Goal: Information Seeking & Learning: Learn about a topic

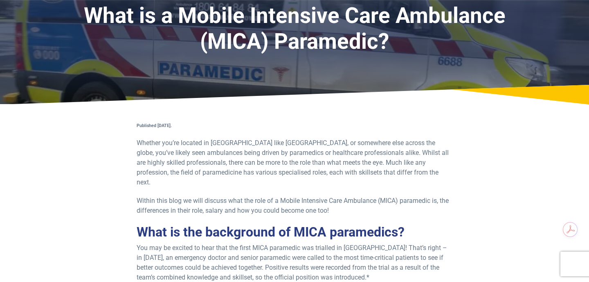
scroll to position [65, 0]
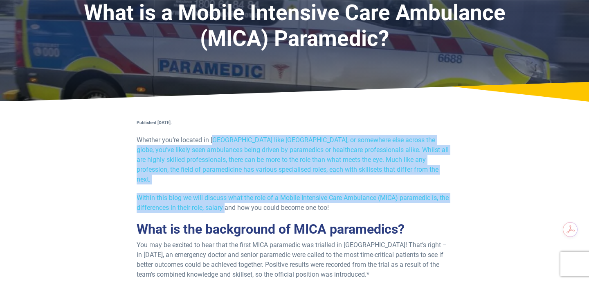
drag, startPoint x: 216, startPoint y: 140, endPoint x: 228, endPoint y: 211, distance: 71.8
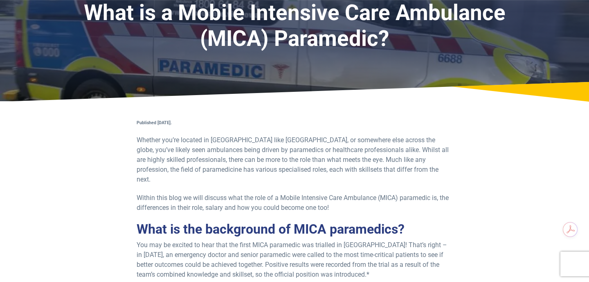
click at [240, 240] on p "You may be excited to hear that the first MICA paramedic was trialled in [GEOGR…" at bounding box center [295, 259] width 316 height 39
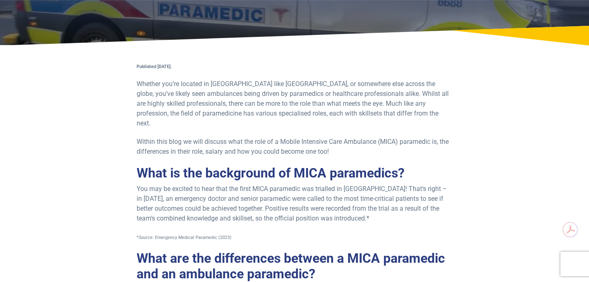
scroll to position [124, 0]
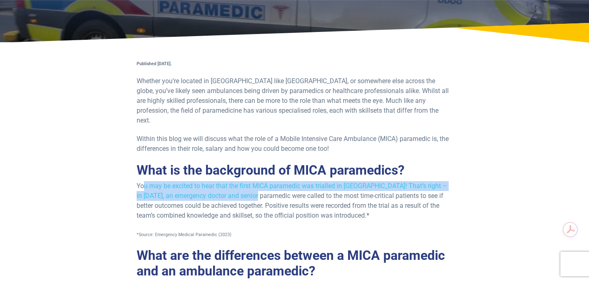
drag, startPoint x: 144, startPoint y: 175, endPoint x: 253, endPoint y: 188, distance: 109.6
click at [253, 188] on p "You may be excited to hear that the first MICA paramedic was trialled in [GEOGR…" at bounding box center [295, 200] width 316 height 39
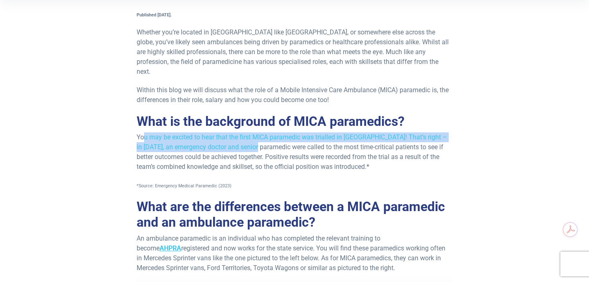
scroll to position [174, 0]
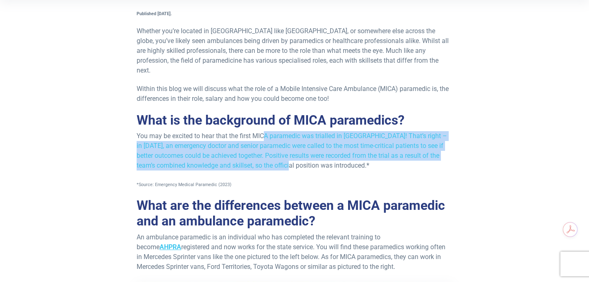
drag, startPoint x: 296, startPoint y: 153, endPoint x: 267, endPoint y: 131, distance: 35.9
click at [267, 131] on p "You may be excited to hear that the first MICA paramedic was trialled in [GEOGR…" at bounding box center [295, 150] width 316 height 39
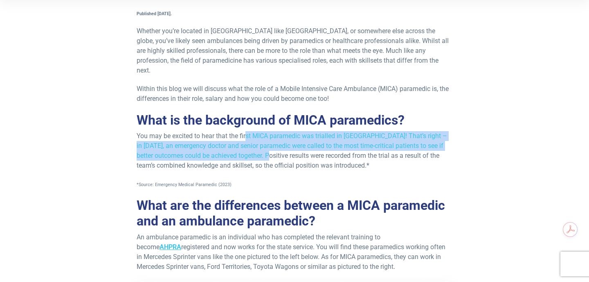
drag, startPoint x: 248, startPoint y: 125, endPoint x: 282, endPoint y: 154, distance: 45.3
click at [282, 154] on p "You may be excited to hear that the first MICA paramedic was trialled in [GEOGR…" at bounding box center [295, 150] width 316 height 39
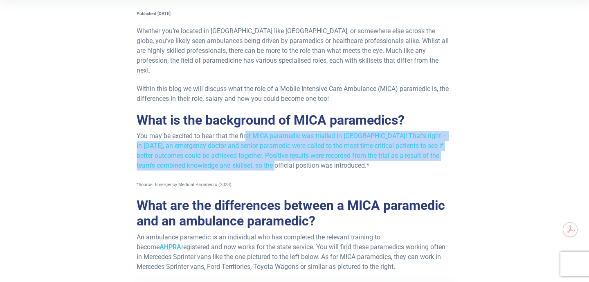
click at [306, 153] on p "You may be excited to hear that the first MICA paramedic was trialled in [GEOGR…" at bounding box center [295, 150] width 316 height 39
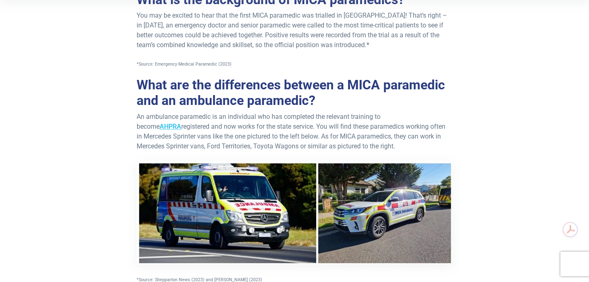
scroll to position [300, 0]
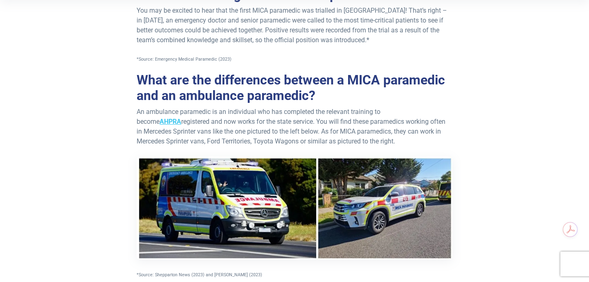
drag, startPoint x: 186, startPoint y: 132, endPoint x: 212, endPoint y: 132, distance: 25.8
click at [212, 132] on p "An ambulance paramedic is an individual who has completed the relevant training…" at bounding box center [295, 193] width 316 height 172
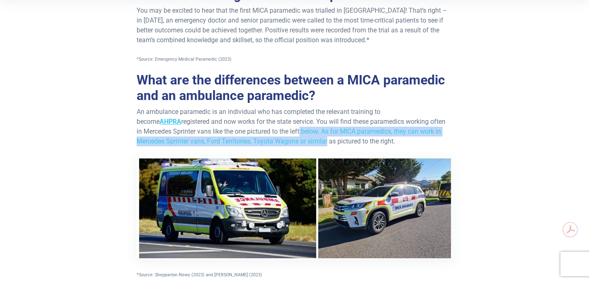
drag, startPoint x: 295, startPoint y: 134, endPoint x: 263, endPoint y: 124, distance: 33.8
click at [263, 124] on p "An ambulance paramedic is an individual who has completed the relevant training…" at bounding box center [295, 193] width 316 height 172
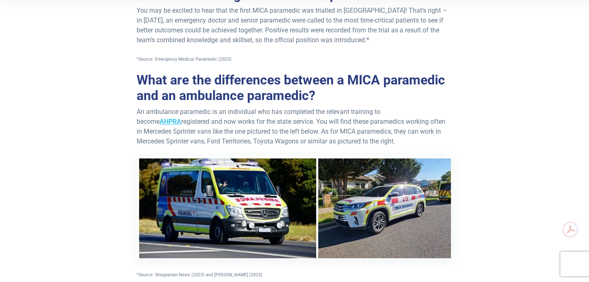
click at [248, 120] on p "An ambulance paramedic is an individual who has completed the relevant training…" at bounding box center [295, 193] width 316 height 172
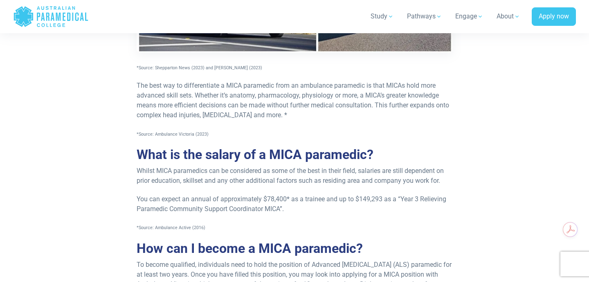
scroll to position [509, 0]
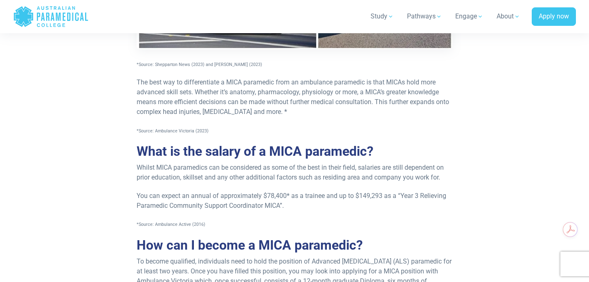
drag, startPoint x: 304, startPoint y: 104, endPoint x: 222, endPoint y: 104, distance: 82.2
click at [222, 104] on span "The best way to differentiate a MICA paramedic from an ambulance paramedic is t…" at bounding box center [293, 96] width 313 height 37
click at [184, 162] on p "Whilst MICA paramedics can be considered as some of the best in their field, sa…" at bounding box center [295, 172] width 316 height 20
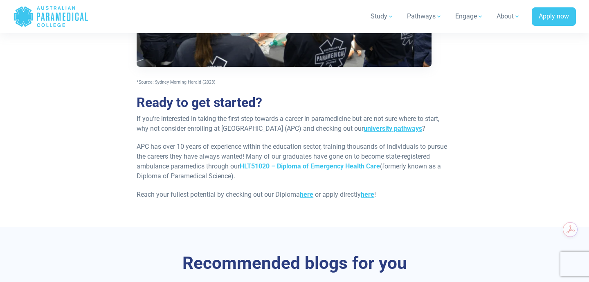
scroll to position [868, 0]
drag, startPoint x: 244, startPoint y: 154, endPoint x: 248, endPoint y: 182, distance: 27.7
click at [251, 190] on p "Reach your fullest potential by checking out our Diploma here or apply directly…" at bounding box center [295, 195] width 316 height 10
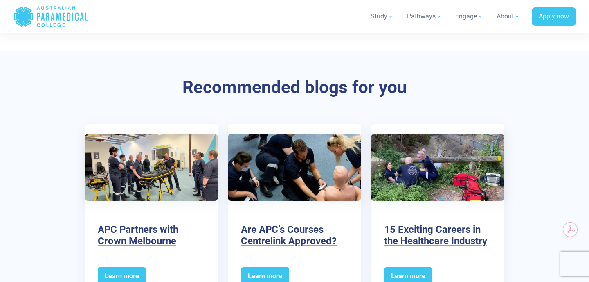
scroll to position [1129, 0]
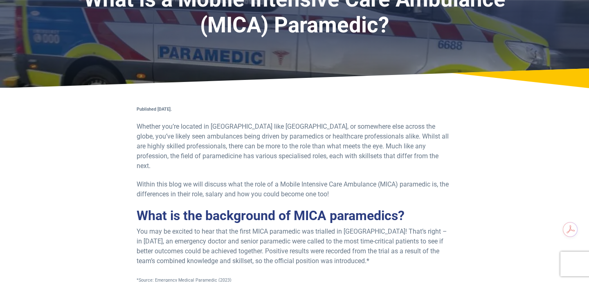
scroll to position [79, 0]
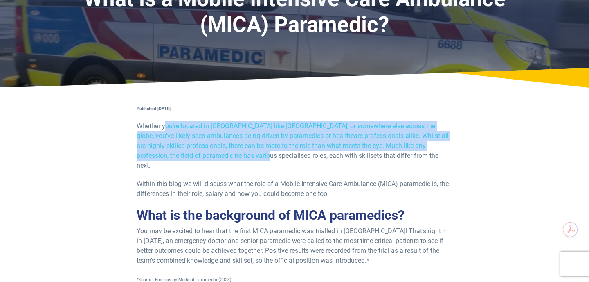
drag, startPoint x: 165, startPoint y: 128, endPoint x: 266, endPoint y: 157, distance: 104.8
click at [266, 157] on p "Whether you’re located in [GEOGRAPHIC_DATA] like [GEOGRAPHIC_DATA], or somewher…" at bounding box center [295, 145] width 316 height 49
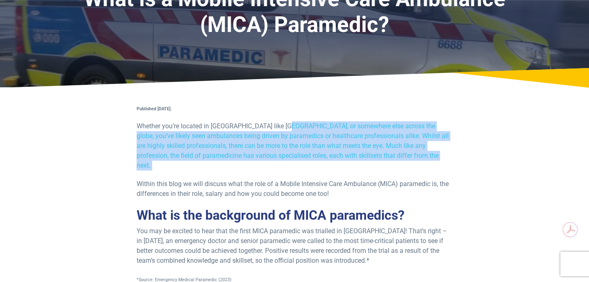
drag, startPoint x: 319, startPoint y: 167, endPoint x: 280, endPoint y: 126, distance: 56.7
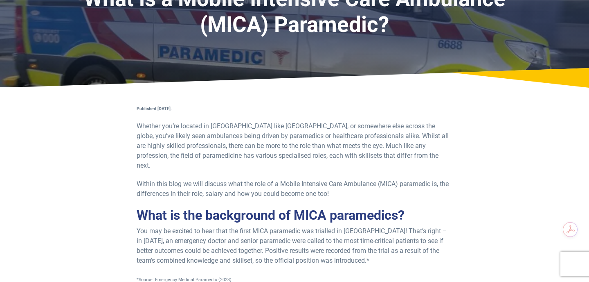
click at [255, 129] on p "Whether you’re located in [GEOGRAPHIC_DATA] like [GEOGRAPHIC_DATA], or somewher…" at bounding box center [295, 145] width 316 height 49
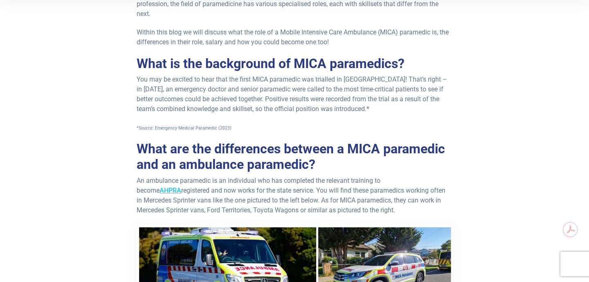
scroll to position [232, 0]
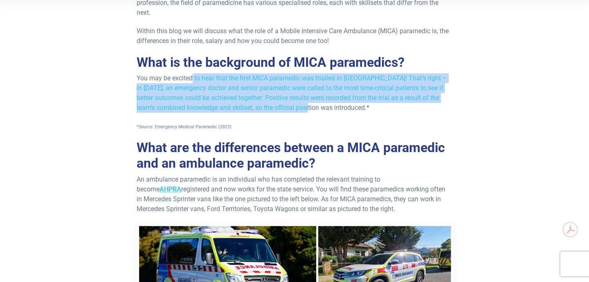
drag, startPoint x: 194, startPoint y: 69, endPoint x: 318, endPoint y: 96, distance: 127.7
click at [318, 96] on p "You may be excited to hear that the first MICA paramedic was trialled in [GEOGR…" at bounding box center [295, 92] width 316 height 39
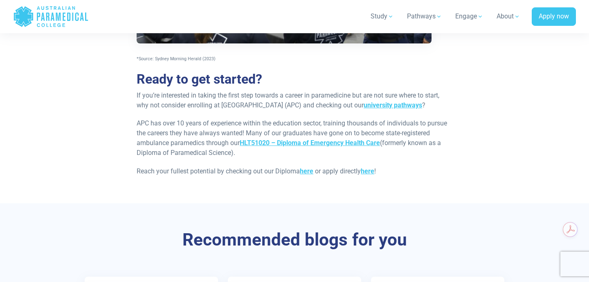
scroll to position [892, 0]
click at [334, 145] on link "HLT51020 – Diploma of Emergency Health Care" at bounding box center [310, 142] width 140 height 8
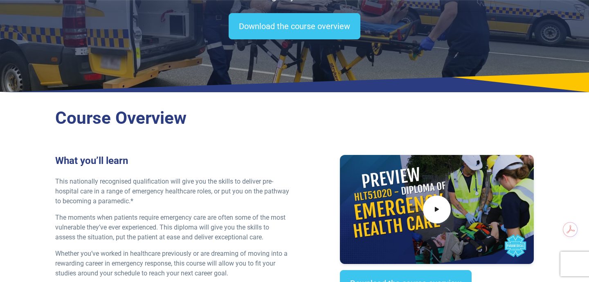
scroll to position [139, 0]
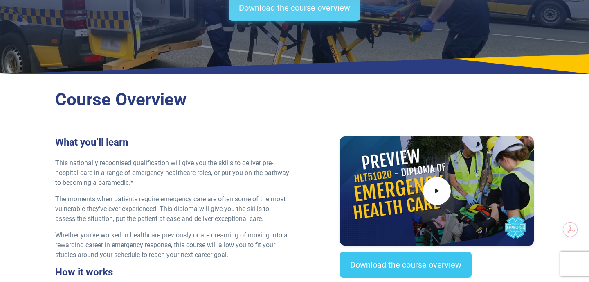
click at [319, 10] on link "Download the course overview" at bounding box center [295, 8] width 132 height 26
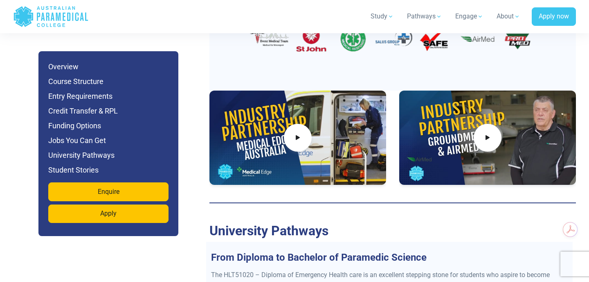
scroll to position [3133, 0]
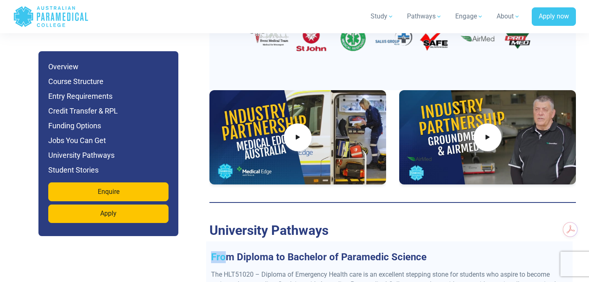
drag, startPoint x: 227, startPoint y: 231, endPoint x: 381, endPoint y: 219, distance: 153.9
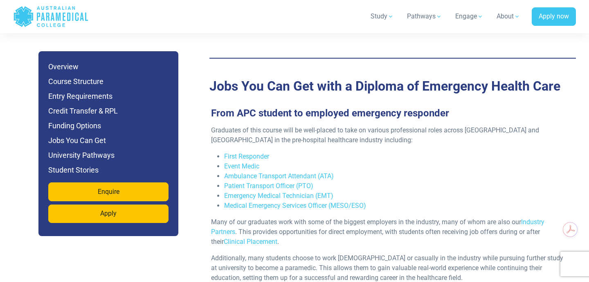
scroll to position [2671, 0]
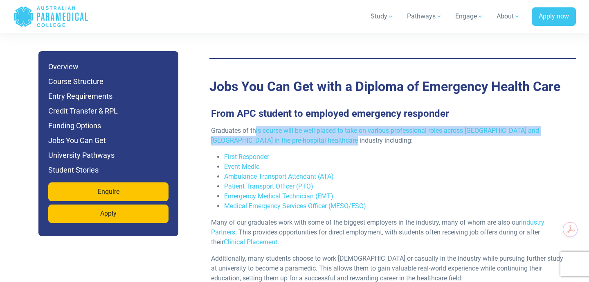
drag, startPoint x: 255, startPoint y: 102, endPoint x: 315, endPoint y: 110, distance: 59.9
click at [315, 126] on p "Graduates of this course will be well-placed to take on various professional ro…" at bounding box center [389, 136] width 357 height 20
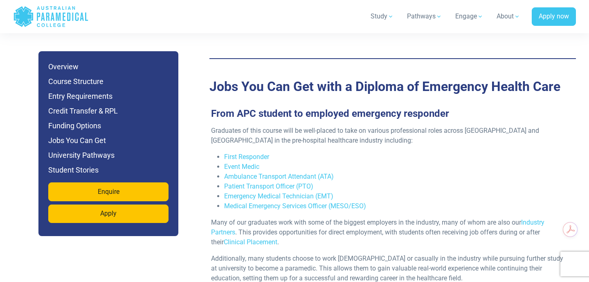
click at [278, 217] on p "Many of our graduates work with some of the biggest employers in the industry, …" at bounding box center [389, 231] width 357 height 29
